Goal: Transaction & Acquisition: Book appointment/travel/reservation

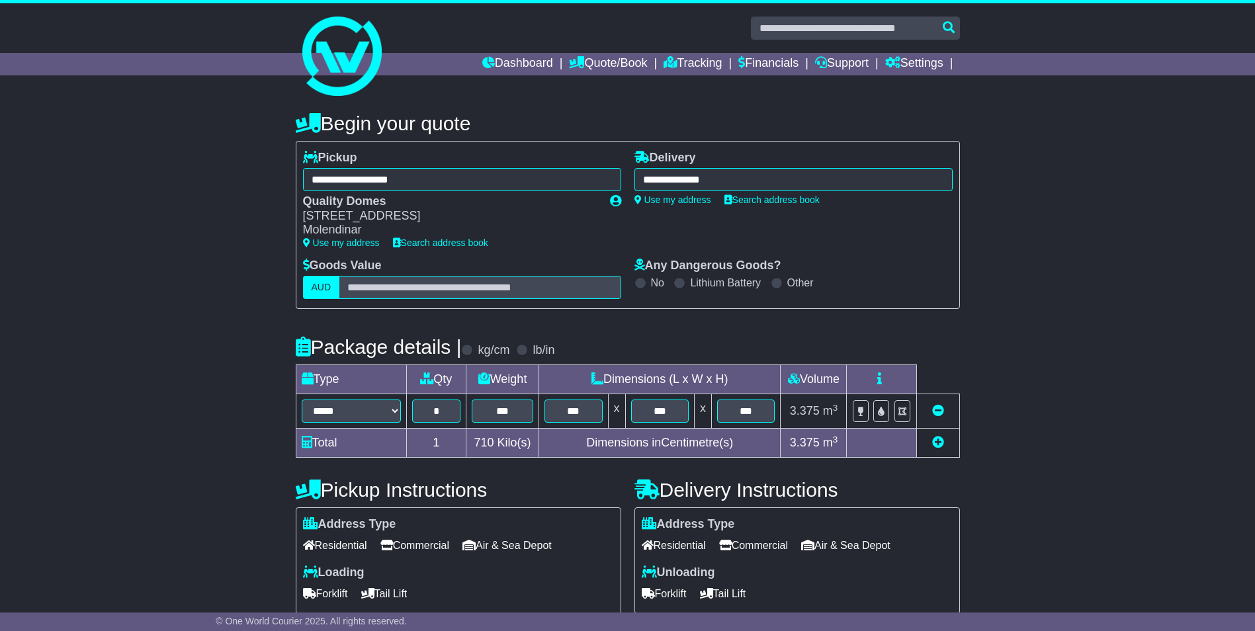
select select "*****"
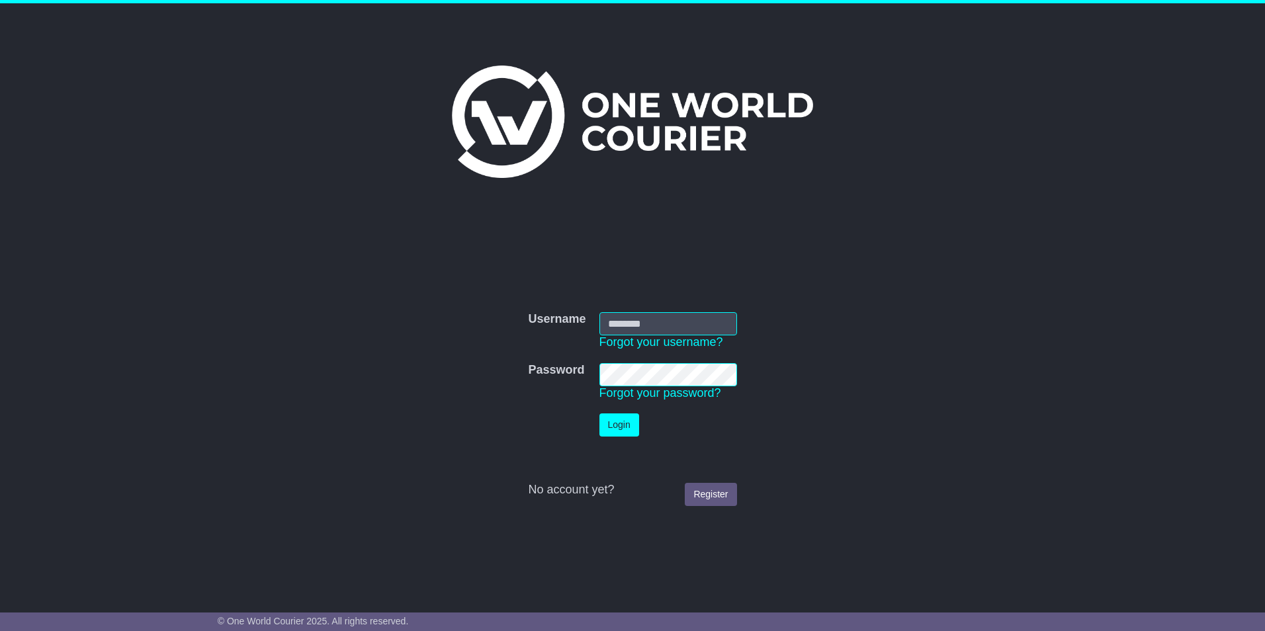
type input "**********"
click at [609, 416] on button "Login" at bounding box center [619, 425] width 40 height 23
